Goal: Check status: Check status

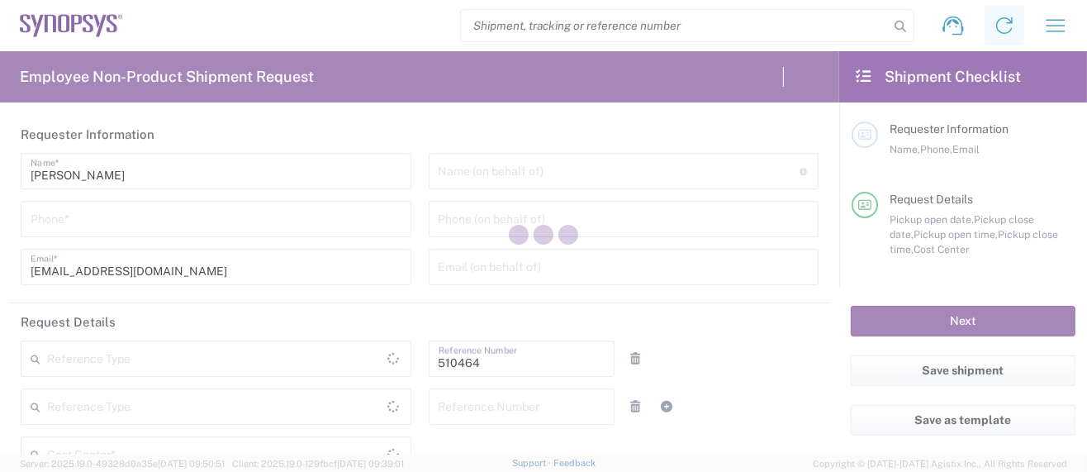
type input "US01, SG, MSIP2, R&D 510464"
type input "[GEOGRAPHIC_DATA]"
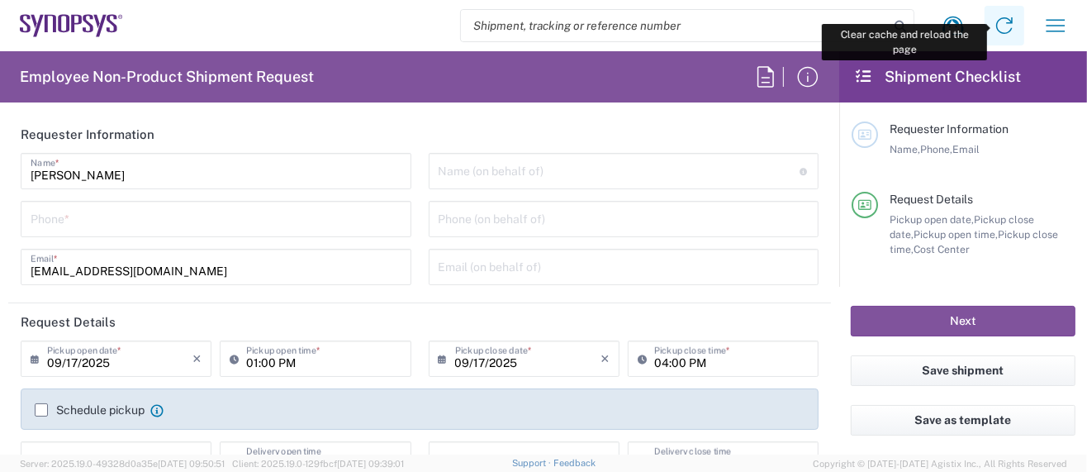
type input "Department"
type input "Delivered at Place"
type input "[US_STATE]"
type input "[GEOGRAPHIC_DATA]"
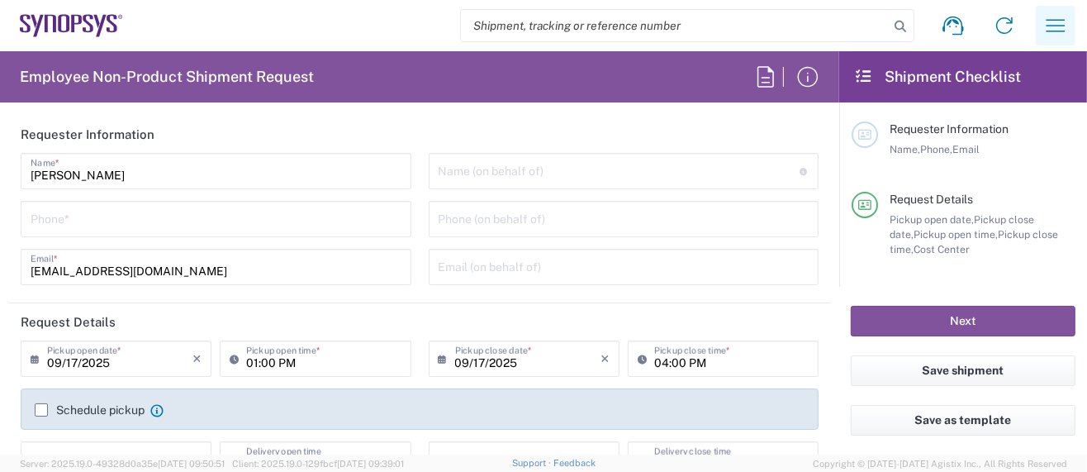
click at [1054, 20] on icon "button" at bounding box center [1056, 25] width 19 height 12
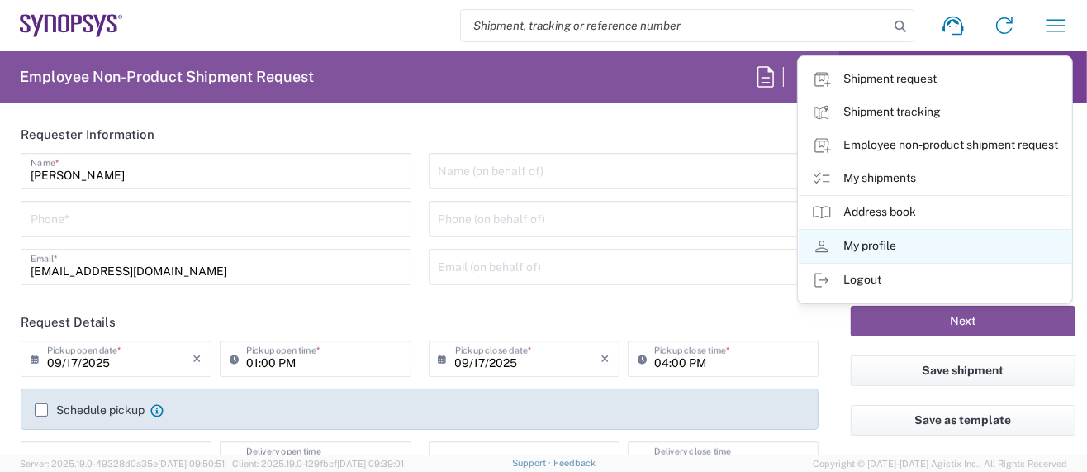
type input "Hillsboro US03"
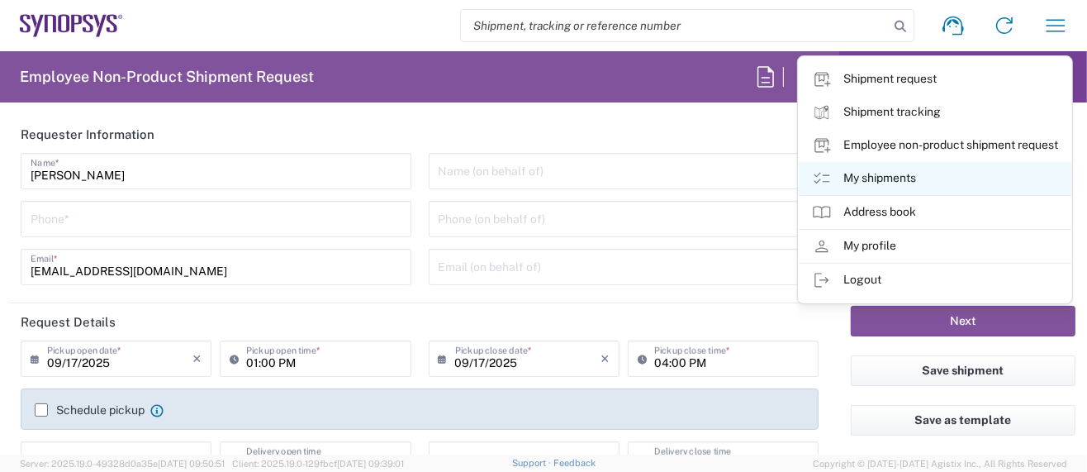
click at [903, 177] on link "My shipments" at bounding box center [935, 178] width 273 height 33
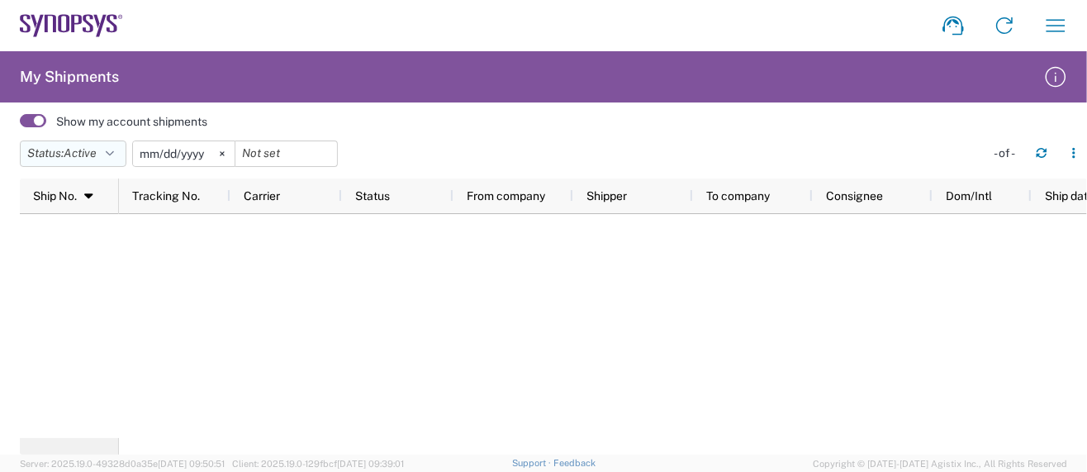
click at [111, 155] on icon "button" at bounding box center [110, 154] width 8 height 12
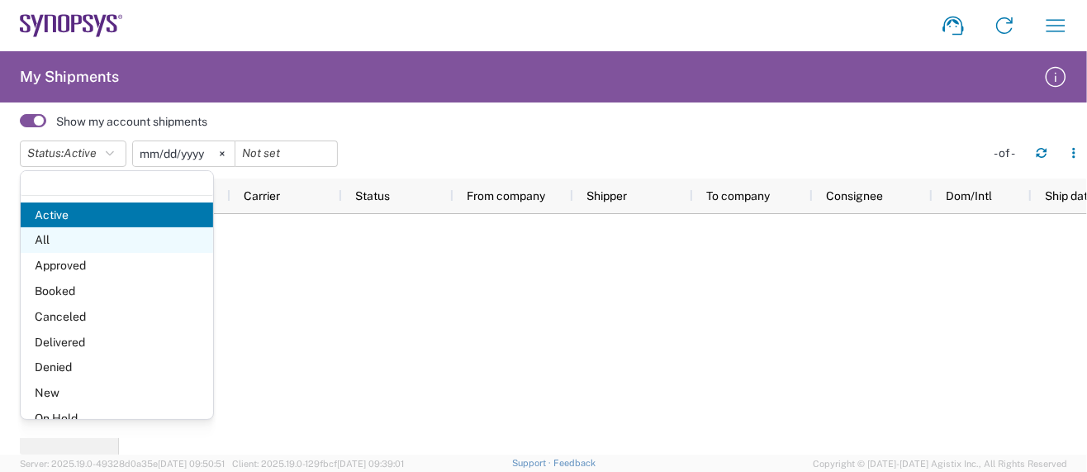
click at [76, 242] on span "All" at bounding box center [117, 240] width 192 height 26
